Goal: Task Accomplishment & Management: Manage account settings

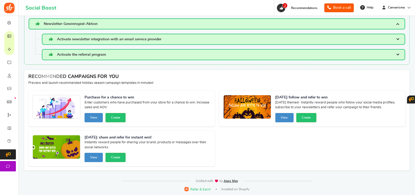
scroll to position [13, 0]
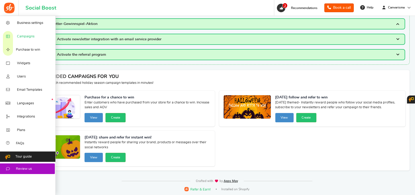
click at [37, 36] on link "Campaigns" at bounding box center [28, 35] width 56 height 13
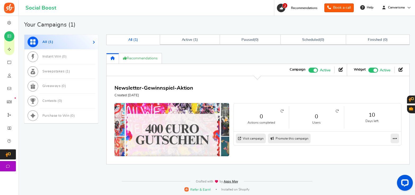
click at [155, 118] on img at bounding box center [172, 136] width 172 height 98
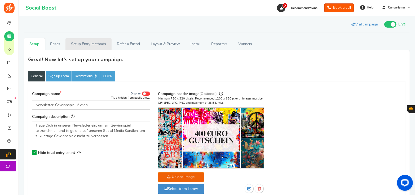
click at [93, 45] on link "Setup Entry Methods" at bounding box center [89, 44] width 46 height 12
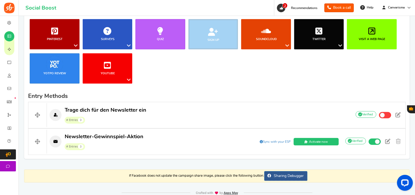
scroll to position [110, 0]
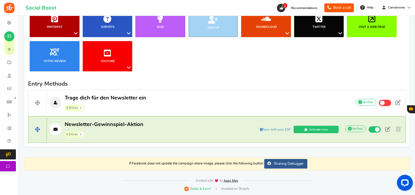
click at [124, 129] on span "Newsletter-Gewinnspiel-Aktion # Entries 3" at bounding box center [104, 129] width 79 height 17
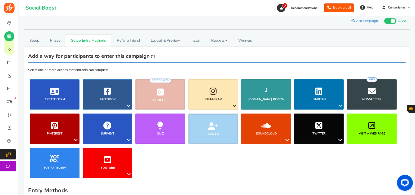
scroll to position [0, 0]
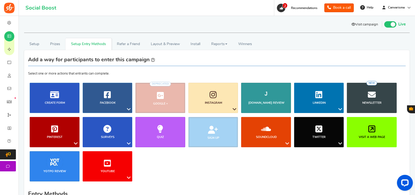
click at [362, 25] on link "Visit campaign" at bounding box center [365, 24] width 34 height 9
click at [131, 44] on link "Refer a Friend" at bounding box center [129, 44] width 34 height 12
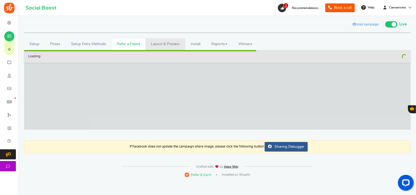
click at [158, 44] on link "Layout & Preview" at bounding box center [166, 44] width 40 height 12
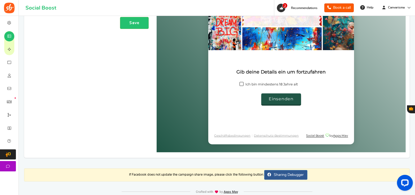
scroll to position [133, 0]
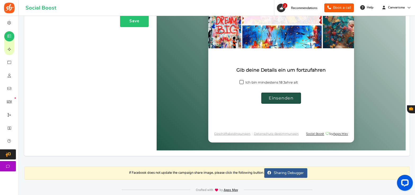
click at [275, 84] on label "Ich bin mindestens 18 Jahre alt" at bounding box center [269, 82] width 59 height 5
click at [249, 84] on input "Ich bin mindestens 18 Jahre alt" at bounding box center [246, 81] width 3 height 3
checkbox input "true"
click at [280, 97] on span "Einsenden" at bounding box center [281, 96] width 25 height 5
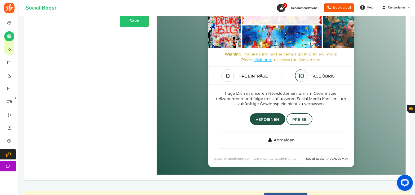
click at [282, 143] on link "Anmelden" at bounding box center [281, 140] width 125 height 16
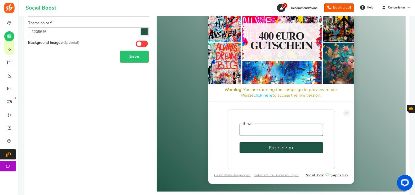
click at [285, 133] on input "email" at bounding box center [282, 130] width 84 height 12
type input "testing@appsm"
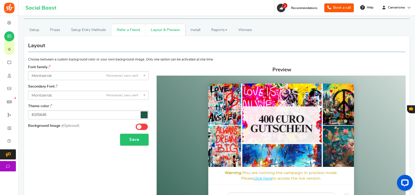
scroll to position [0, 0]
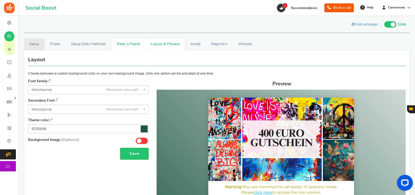
click at [38, 46] on link "Setup" at bounding box center [34, 44] width 21 height 12
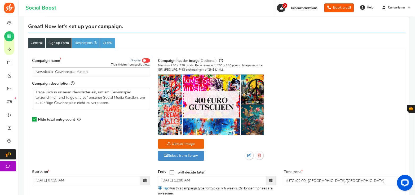
click at [60, 46] on link "Sign up Form" at bounding box center [59, 43] width 26 height 10
